Goal: Transaction & Acquisition: Purchase product/service

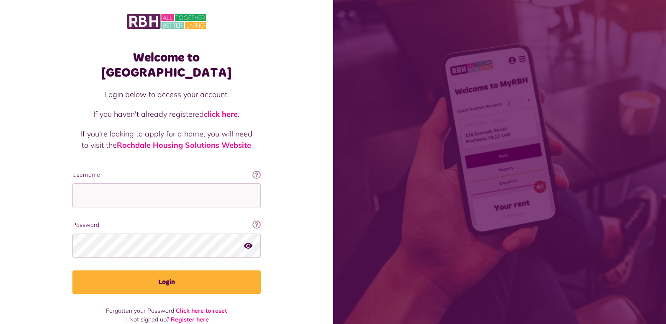
click at [177, 170] on label "Username" at bounding box center [166, 174] width 188 height 9
click at [177, 183] on input "Username" at bounding box center [166, 195] width 188 height 25
click at [149, 183] on input "Username" at bounding box center [166, 195] width 188 height 25
type input "**********"
click at [247, 242] on icon "button" at bounding box center [248, 246] width 8 height 8
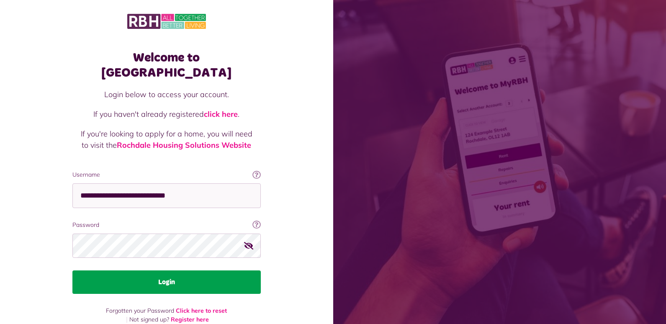
click at [192, 271] on button "Login" at bounding box center [166, 282] width 188 height 23
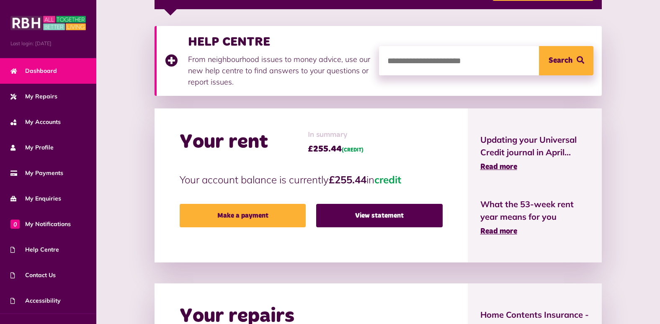
scroll to position [168, 0]
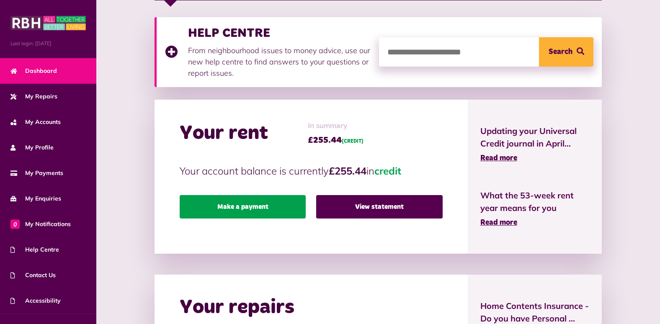
click at [259, 203] on link "Make a payment" at bounding box center [243, 206] width 126 height 23
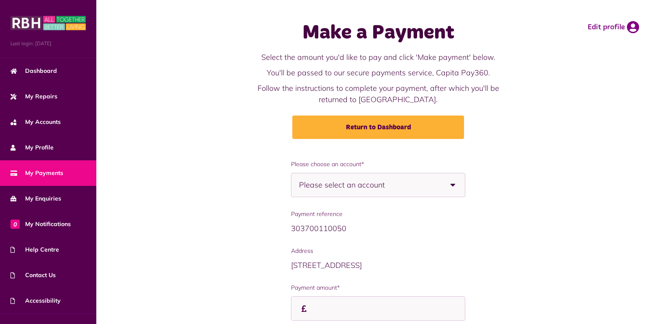
click at [453, 183] on b at bounding box center [452, 184] width 23 height 23
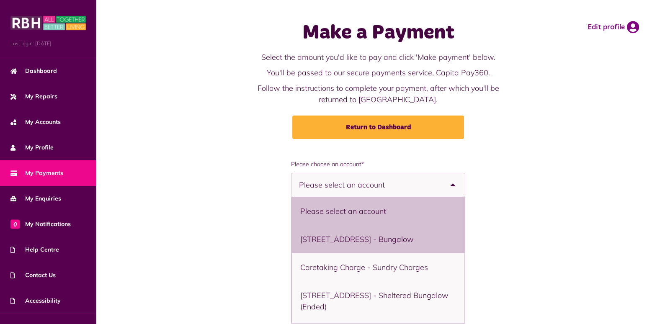
click at [438, 237] on li "11 Bowling Green Street, Heywood, OL10 1DJ - Bungalow" at bounding box center [378, 239] width 172 height 28
select select "**********"
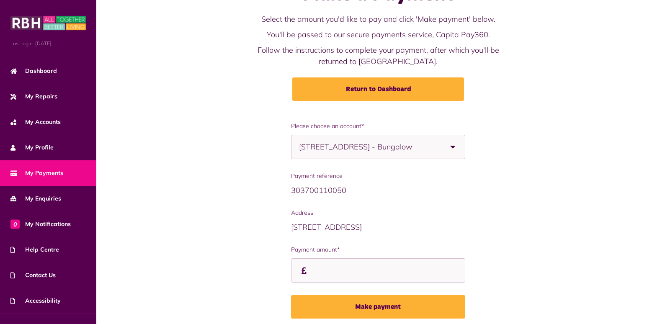
scroll to position [70, 0]
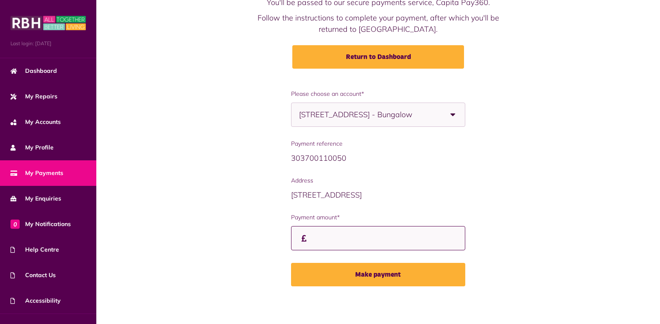
click at [339, 233] on input "Payment amount*" at bounding box center [378, 238] width 174 height 25
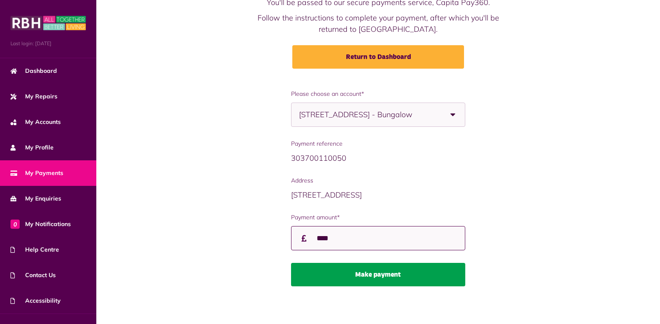
type input "****"
click at [389, 281] on button "Make payment" at bounding box center [378, 274] width 174 height 23
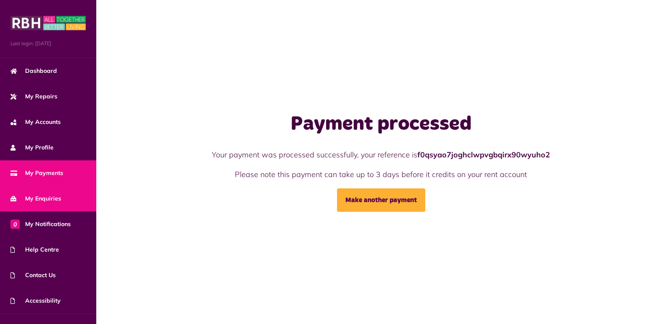
click at [44, 196] on span "My Enquiries" at bounding box center [35, 198] width 51 height 9
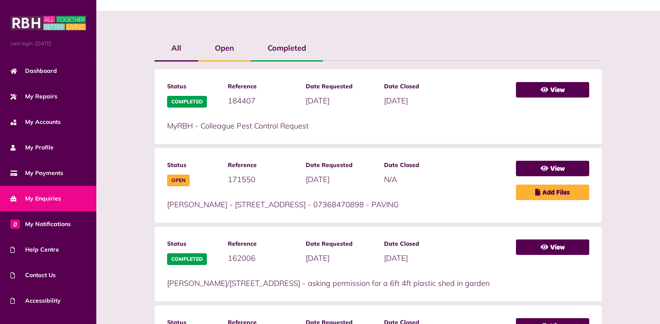
scroll to position [209, 0]
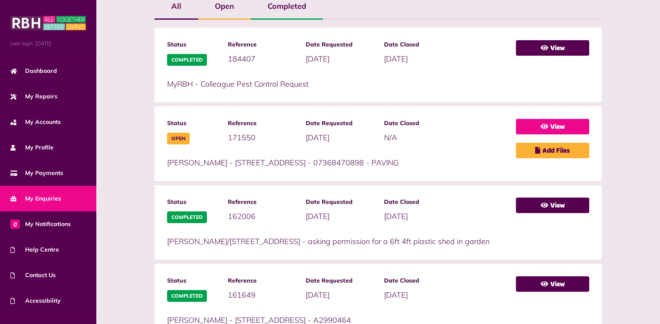
click at [549, 126] on link "View" at bounding box center [552, 126] width 73 height 15
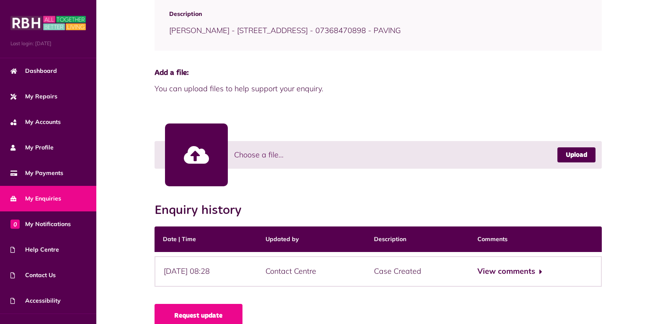
scroll to position [168, 0]
